Goal: Information Seeking & Learning: Learn about a topic

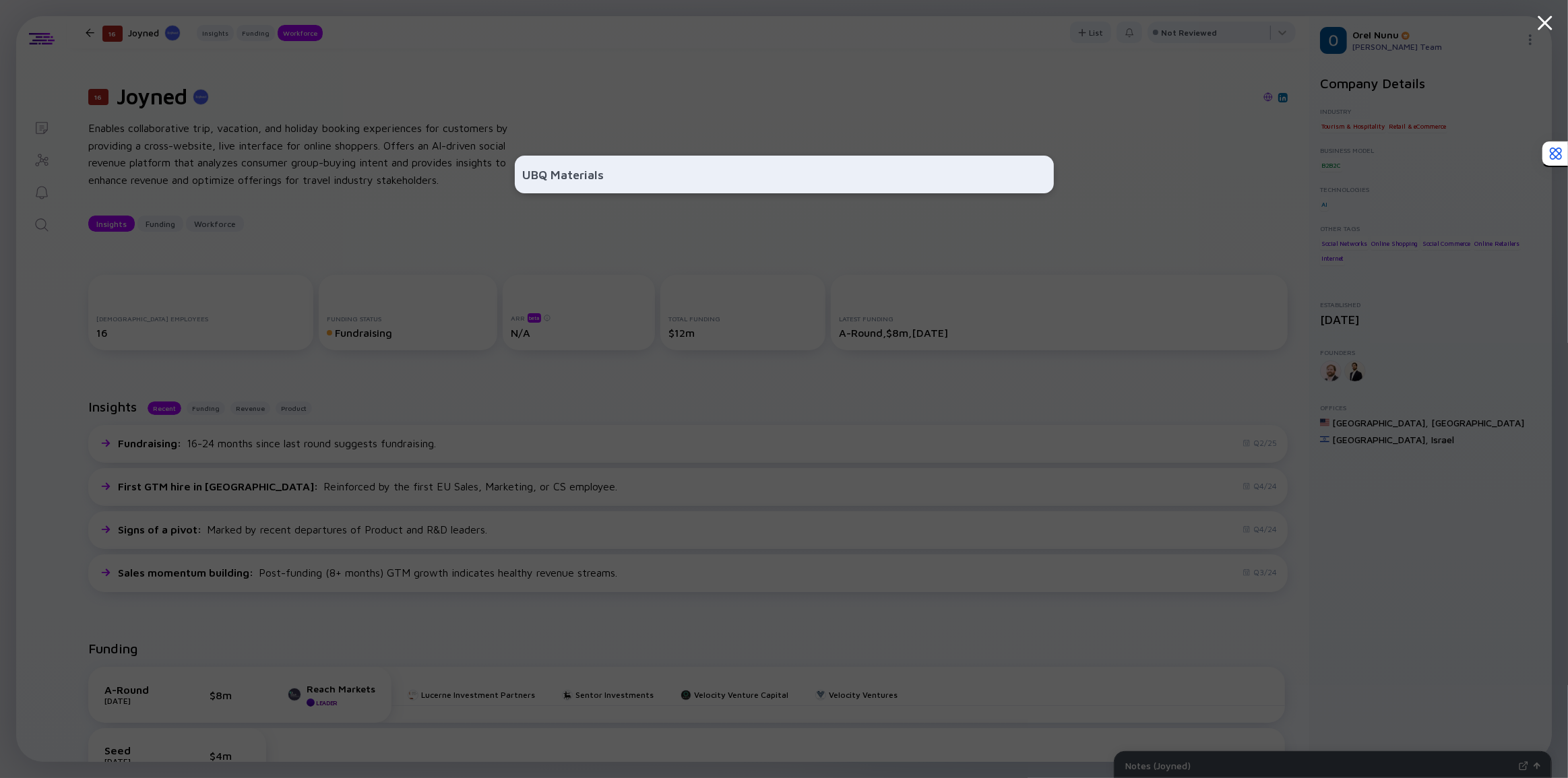
scroll to position [1224, 0]
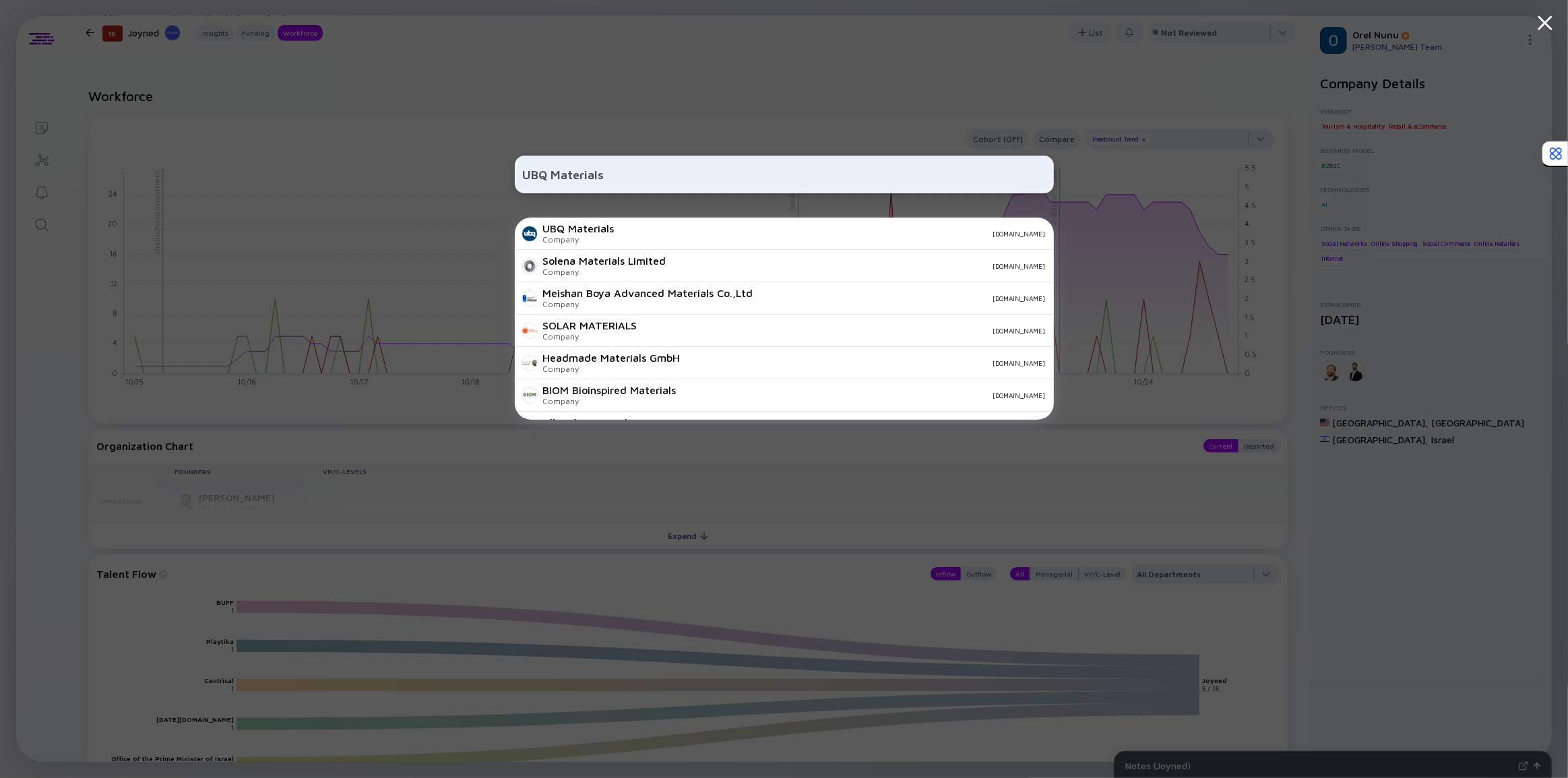
type input "UBQ Materials"
click at [537, 217] on div "UBQ Materials UBQ Materials Company [DOMAIN_NAME] Solena Materials Limited Comp…" at bounding box center [785, 389] width 539 height 778
click at [548, 233] on div "UBQ Materials" at bounding box center [578, 228] width 72 height 12
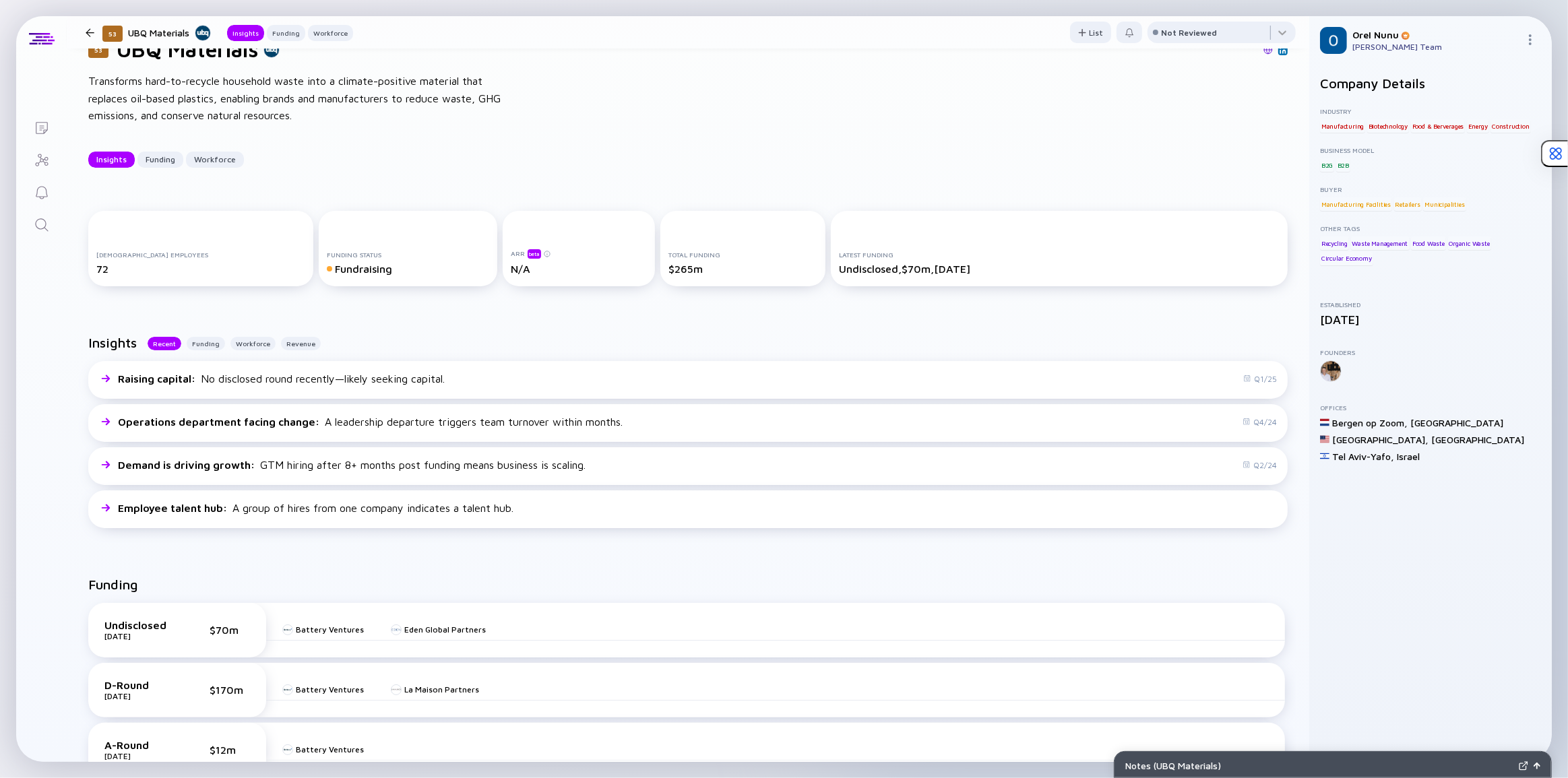
scroll to position [122, 0]
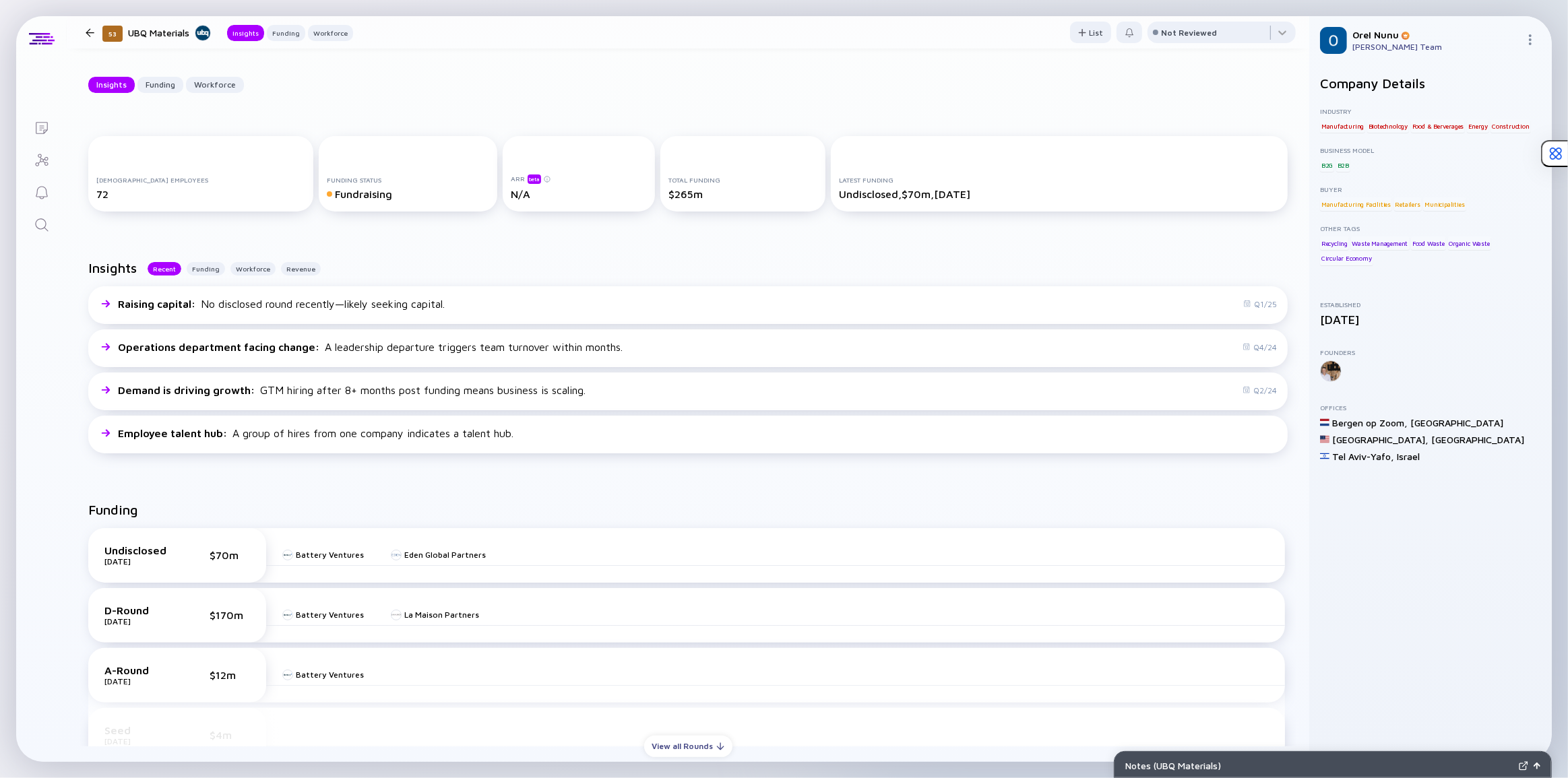
click at [39, 218] on icon "Search" at bounding box center [41, 224] width 13 height 13
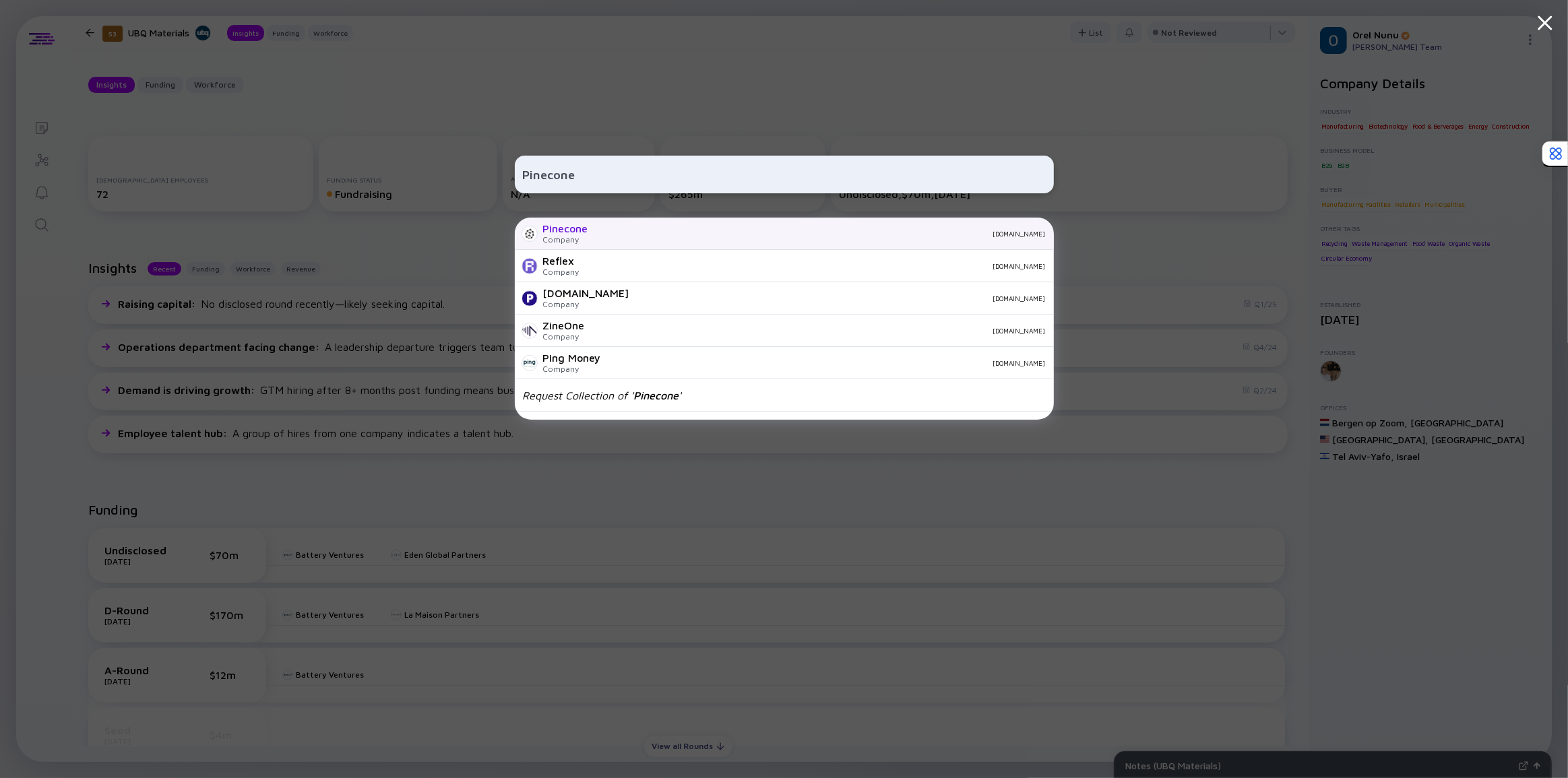
type input "Pinecone"
click at [657, 228] on div "Pinecone Company [DOMAIN_NAME]" at bounding box center [785, 233] width 539 height 32
